Goal: Task Accomplishment & Management: Manage account settings

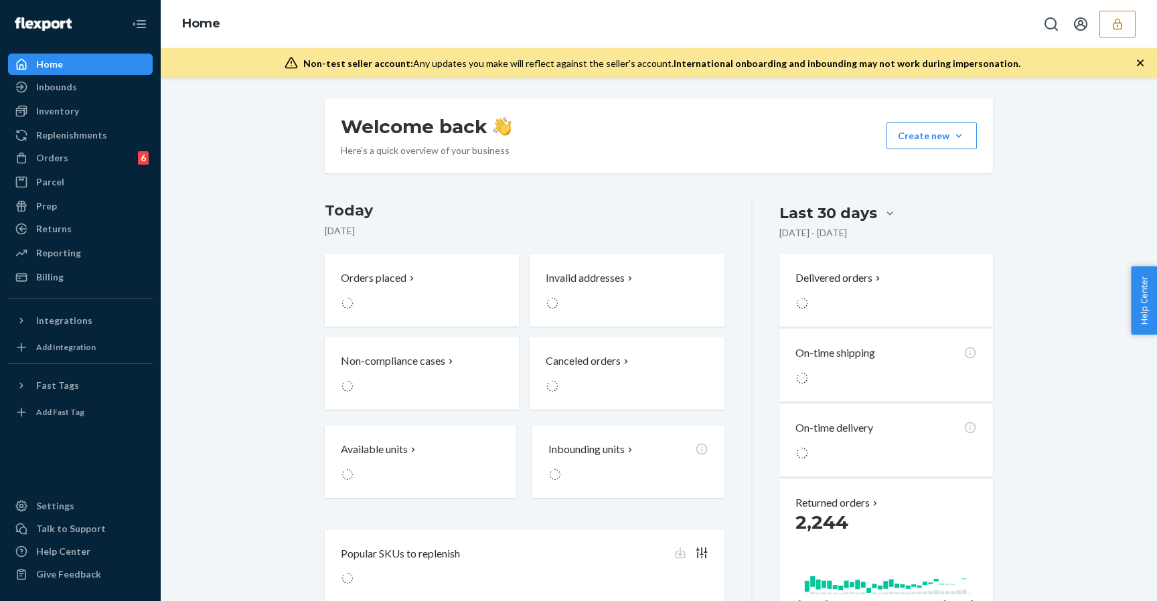
click at [619, 210] on h3 "Today" at bounding box center [525, 210] width 400 height 21
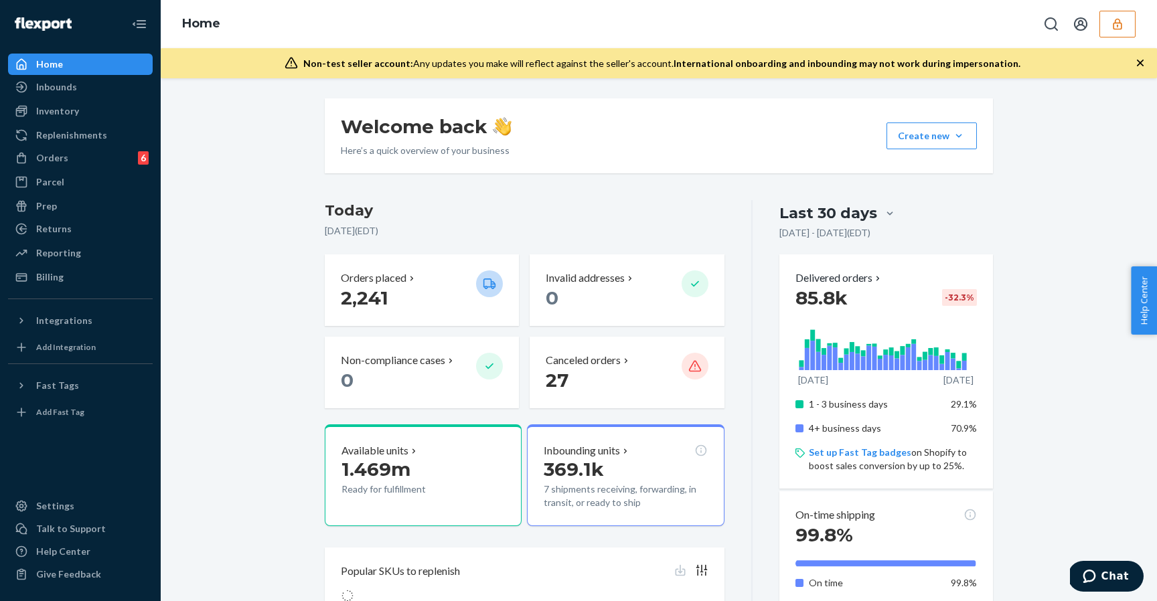
click at [1113, 33] on button "button" at bounding box center [1117, 24] width 36 height 27
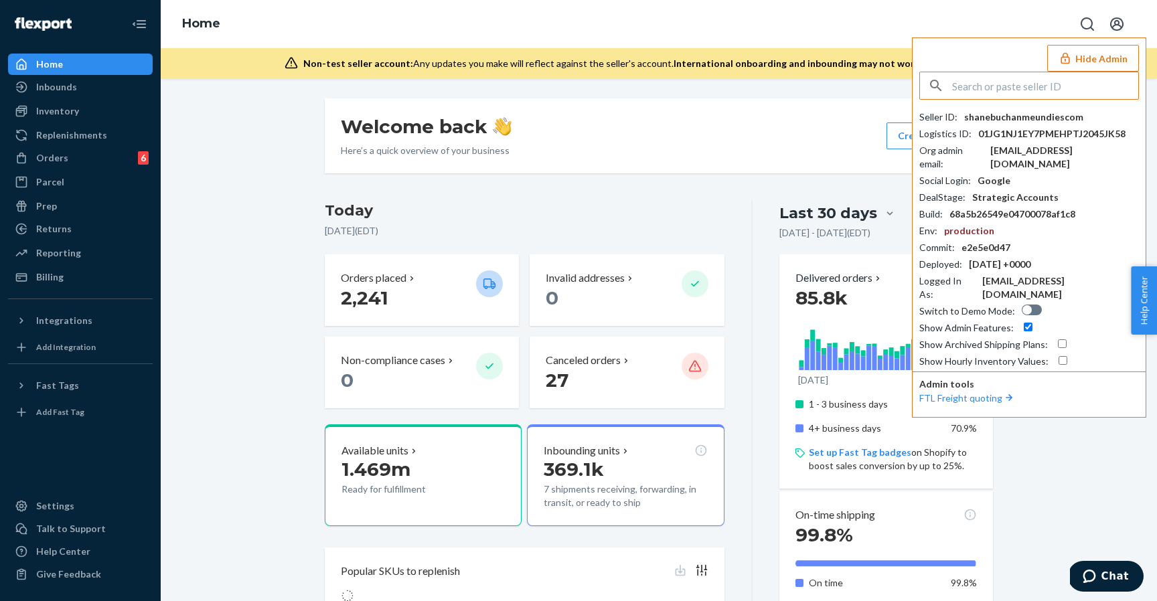
click at [1077, 81] on input "text" at bounding box center [1045, 85] width 186 height 27
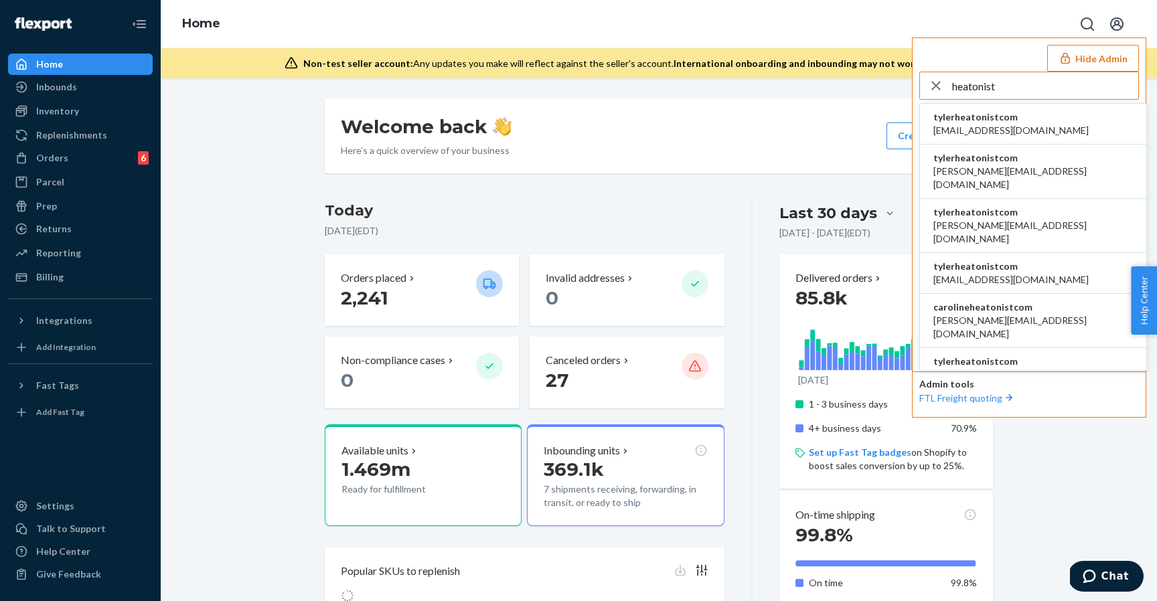
type input "heatonist"
click at [1059, 155] on li "tylerheatonistcom [PERSON_NAME][EMAIL_ADDRESS][DOMAIN_NAME]" at bounding box center [1033, 172] width 226 height 54
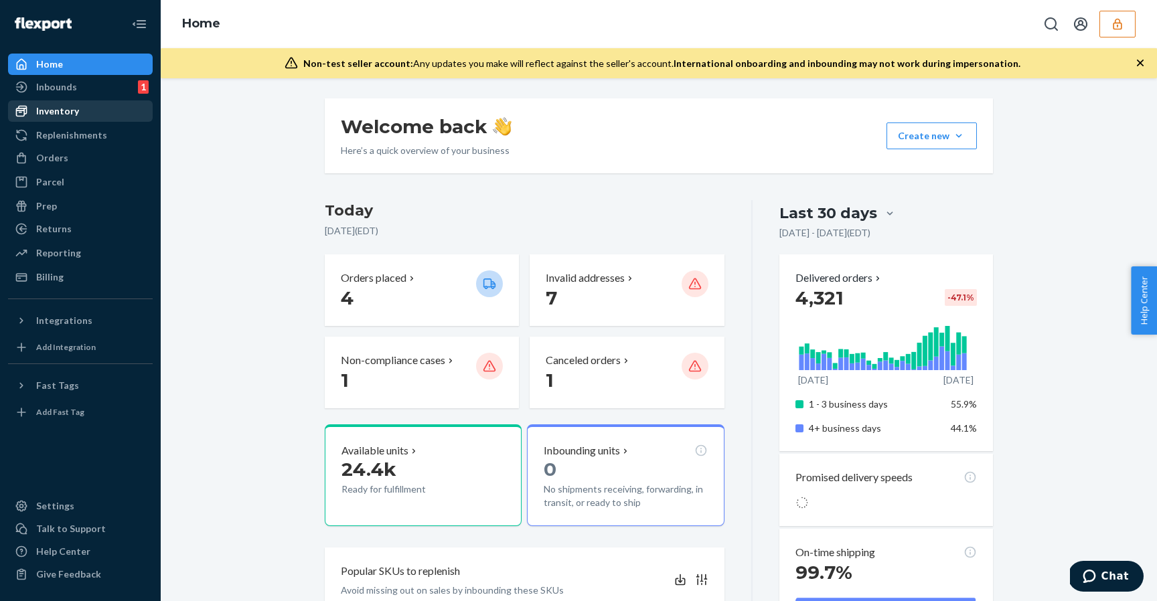
click at [99, 110] on div "Inventory" at bounding box center [80, 111] width 142 height 19
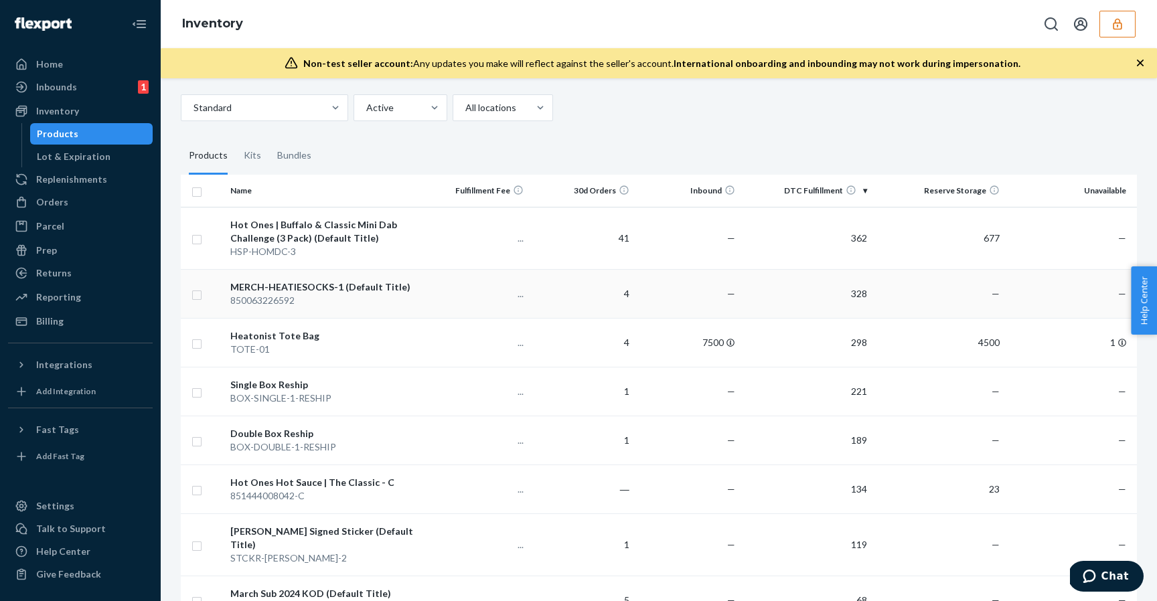
scroll to position [144, 0]
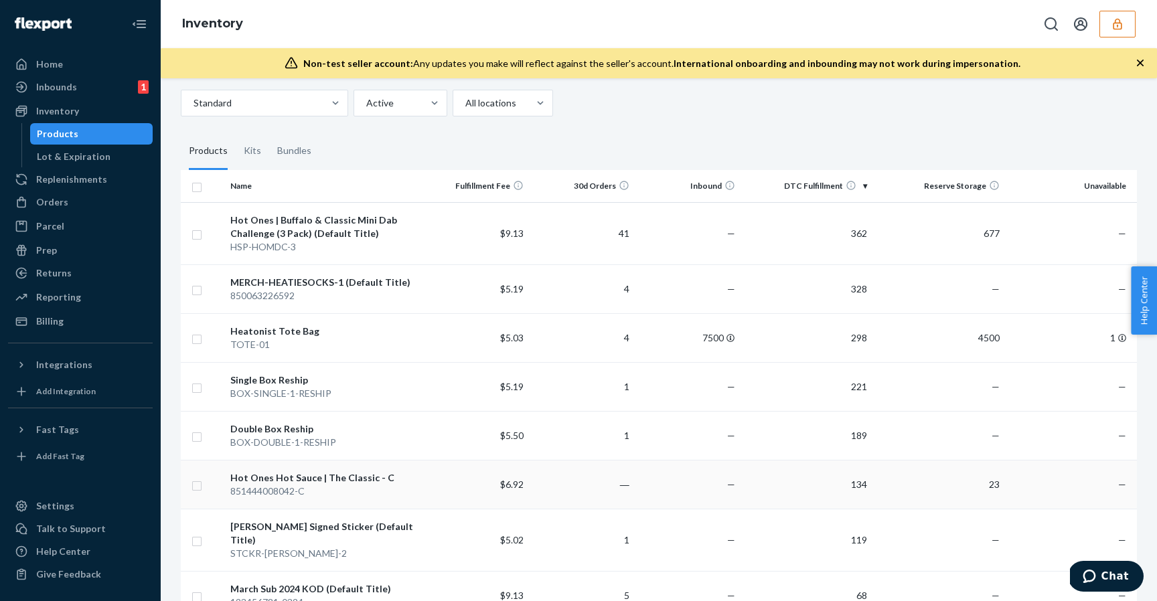
click at [412, 483] on div "Hot Ones Hot Sauce | The Classic - C" at bounding box center [323, 477] width 187 height 13
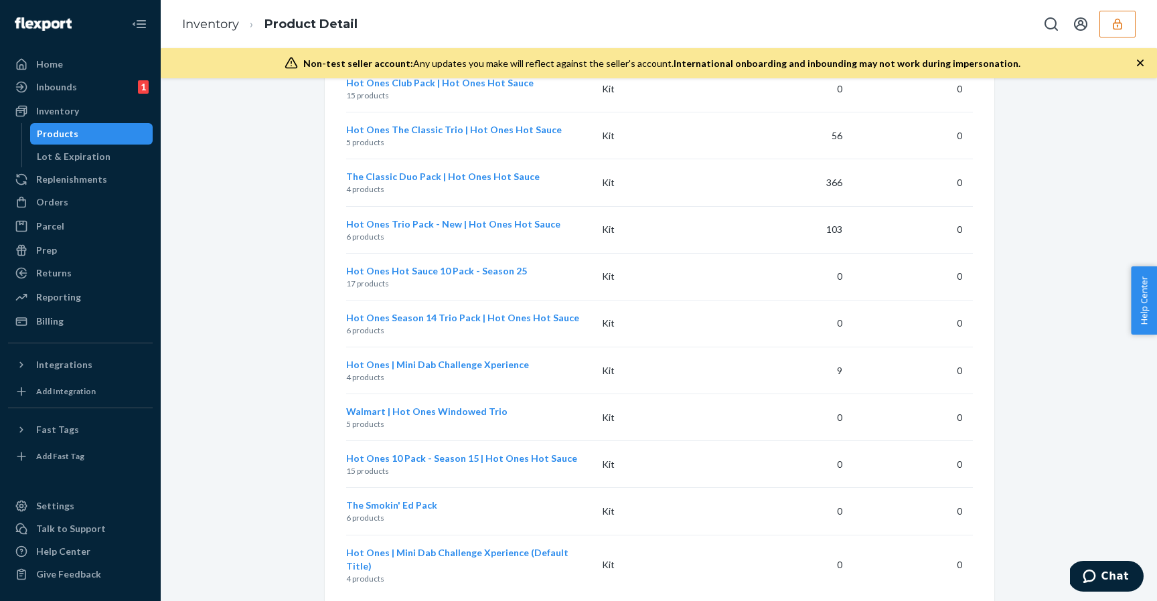
scroll to position [2012, 0]
